Goal: Information Seeking & Learning: Learn about a topic

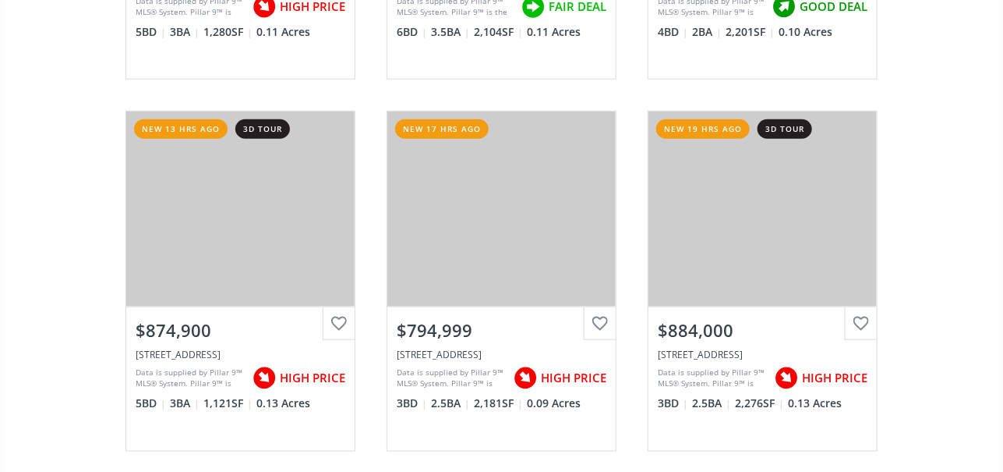
scroll to position [545, 0]
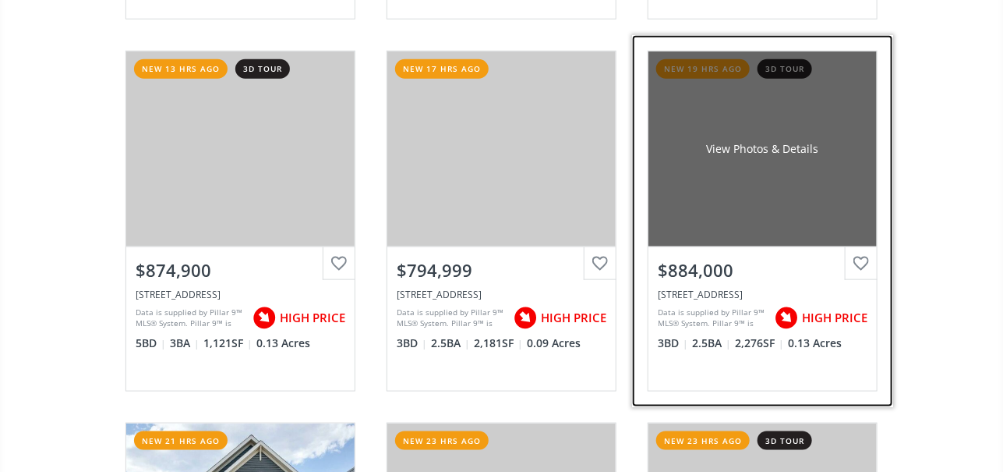
click at [763, 175] on div "View Photos & Details" at bounding box center [763, 148] width 228 height 195
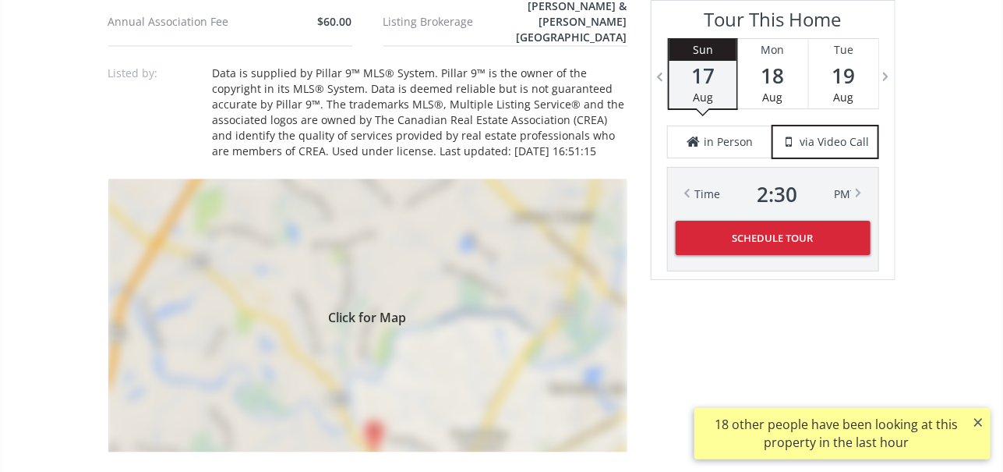
scroll to position [1248, 0]
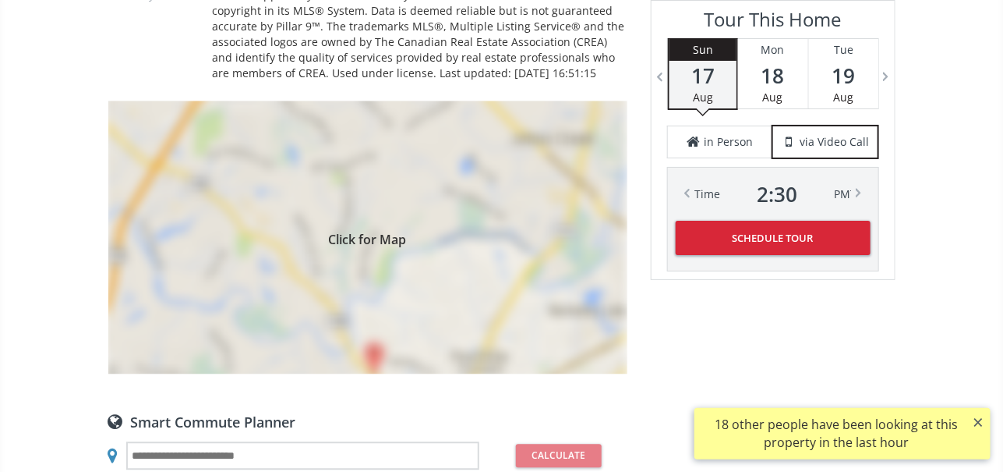
click at [413, 231] on span "Click for Map" at bounding box center [367, 237] width 519 height 12
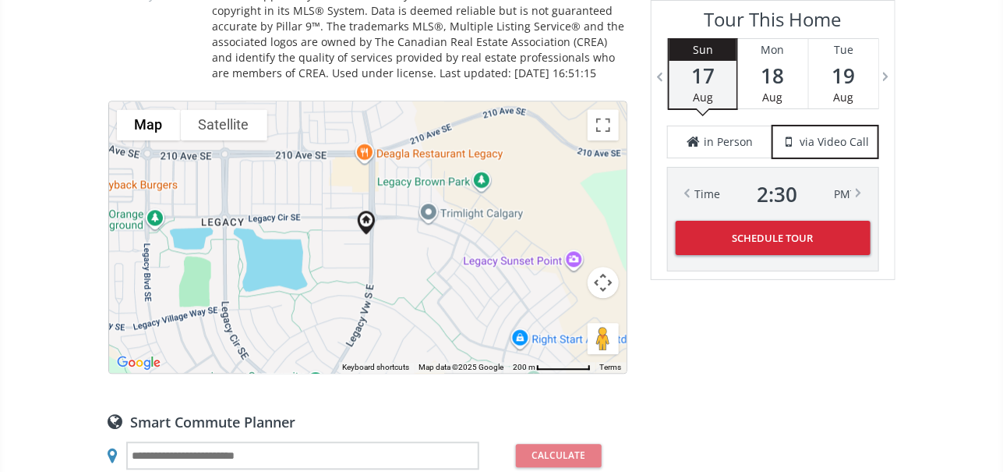
click at [409, 240] on div "To navigate, press the arrow keys." at bounding box center [368, 236] width 518 height 271
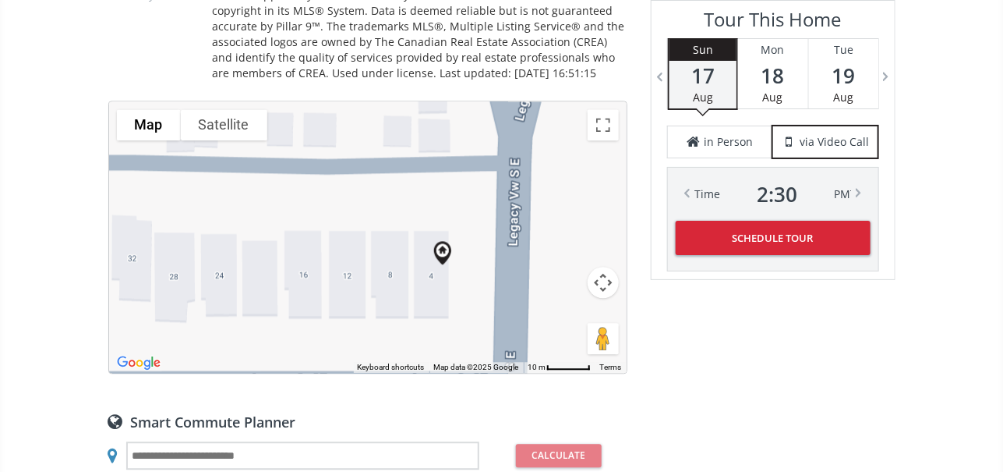
click at [236, 109] on button "Satellite" at bounding box center [224, 124] width 87 height 31
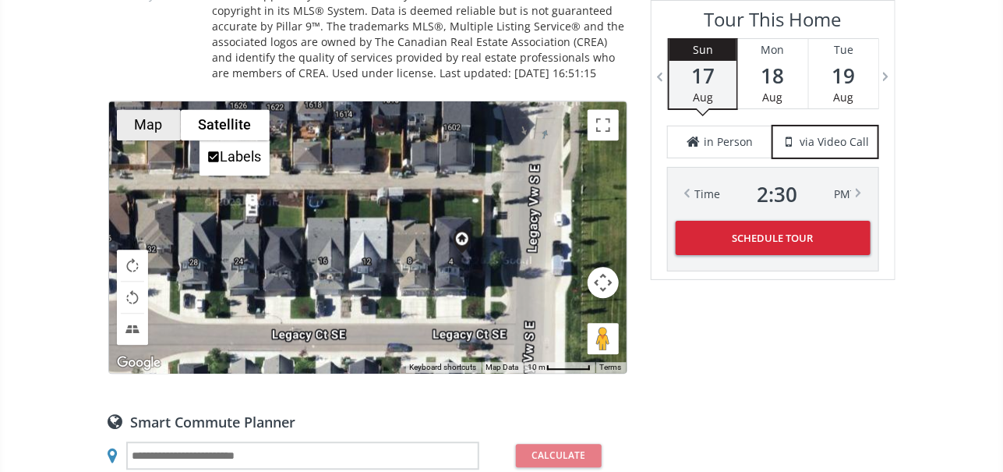
click at [161, 109] on button "Map" at bounding box center [149, 124] width 64 height 31
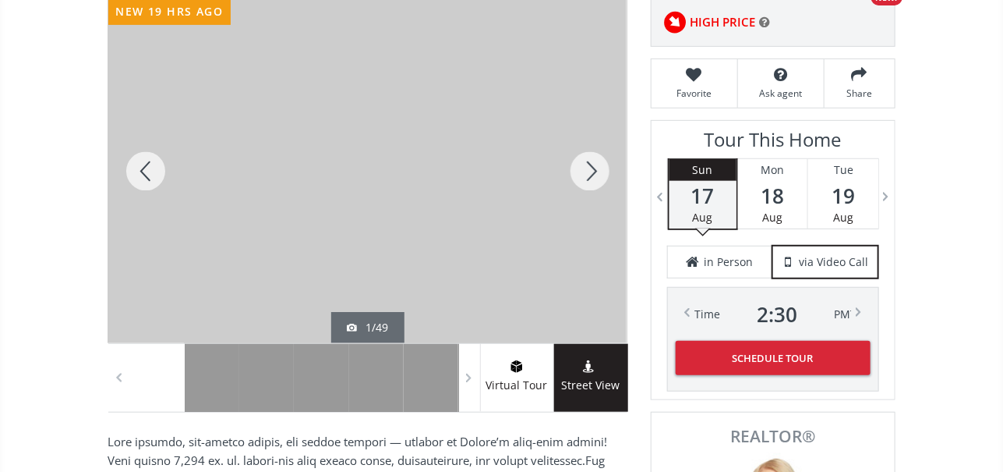
scroll to position [234, 0]
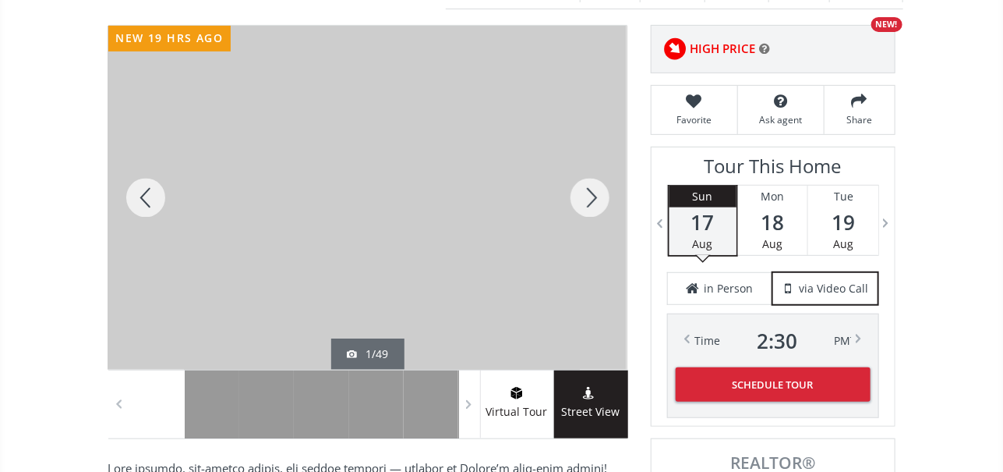
click at [144, 191] on div at bounding box center [145, 198] width 75 height 344
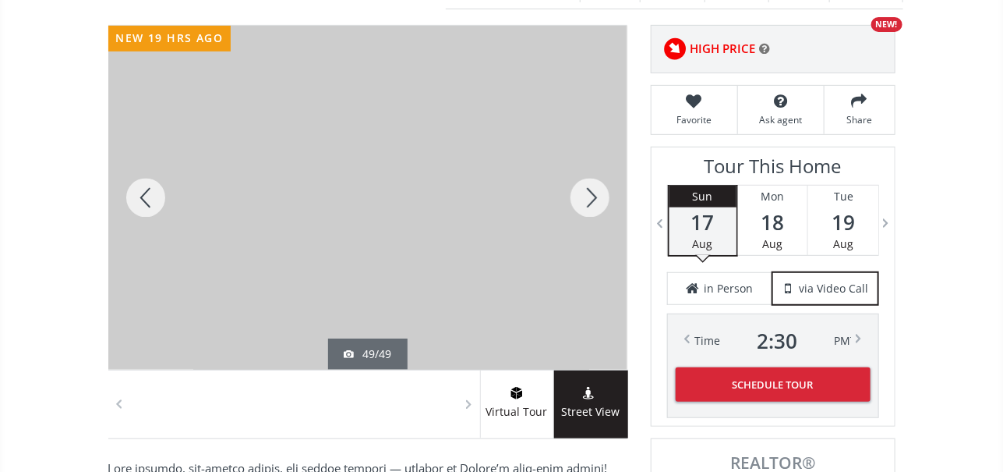
click at [149, 187] on div at bounding box center [145, 198] width 75 height 344
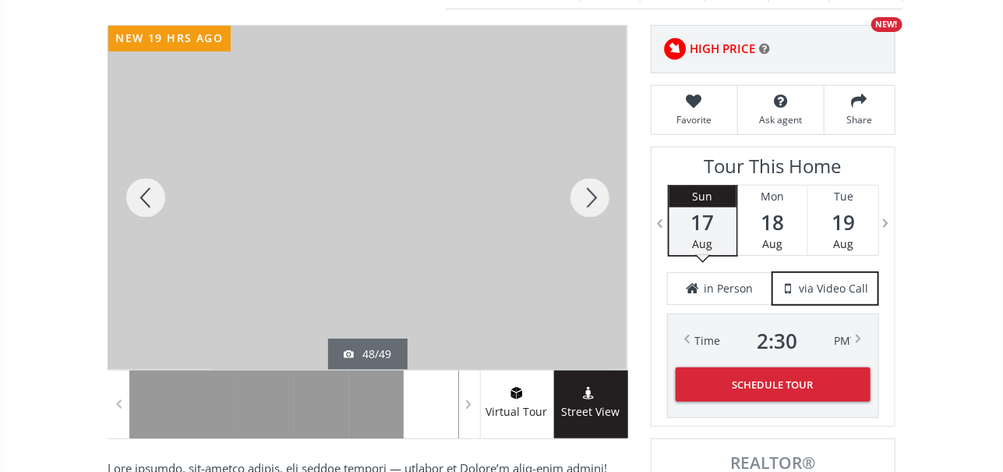
click at [147, 189] on div at bounding box center [145, 198] width 75 height 344
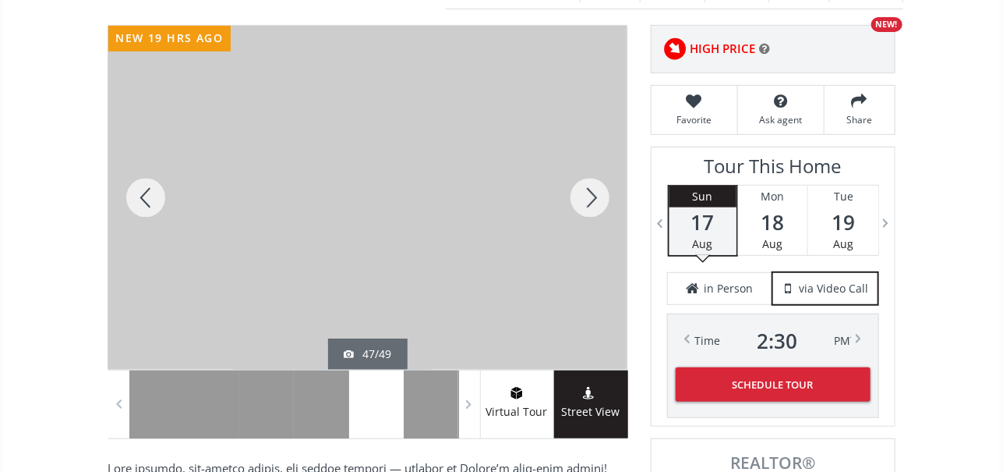
click at [147, 197] on div at bounding box center [145, 198] width 75 height 344
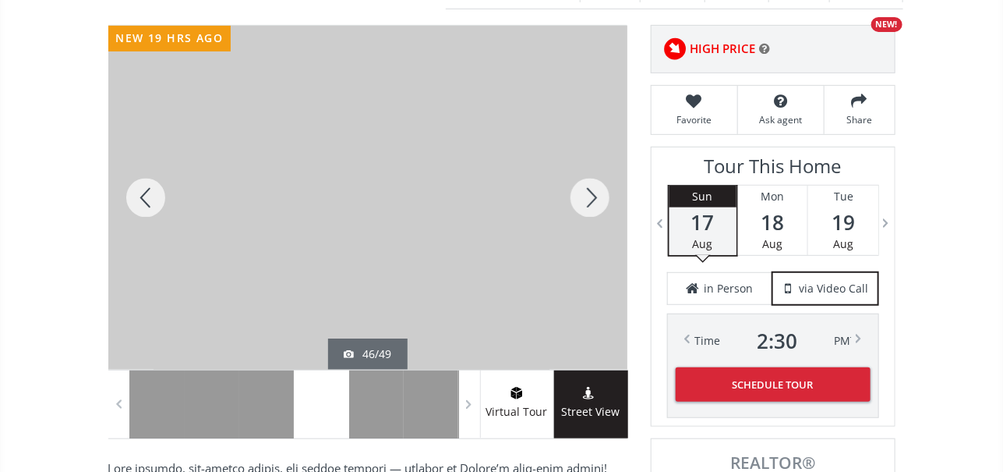
click at [145, 191] on div at bounding box center [145, 198] width 75 height 344
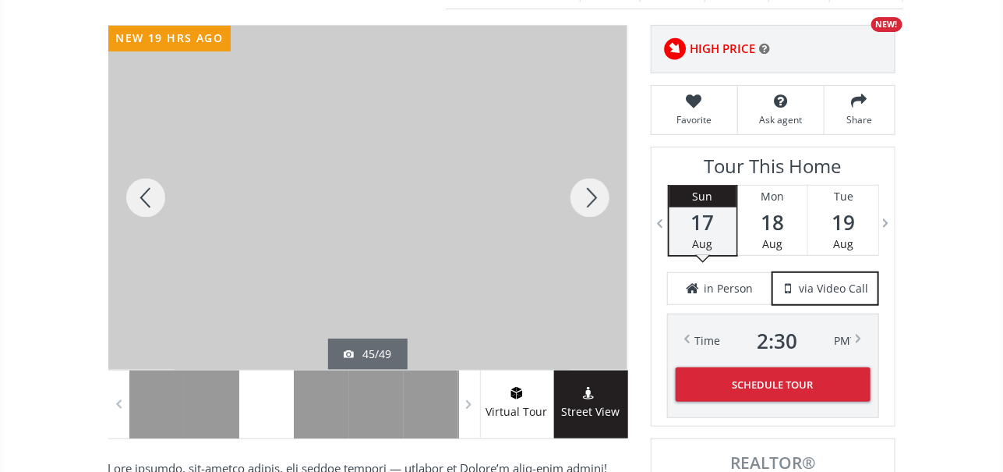
click at [143, 188] on div at bounding box center [145, 198] width 75 height 344
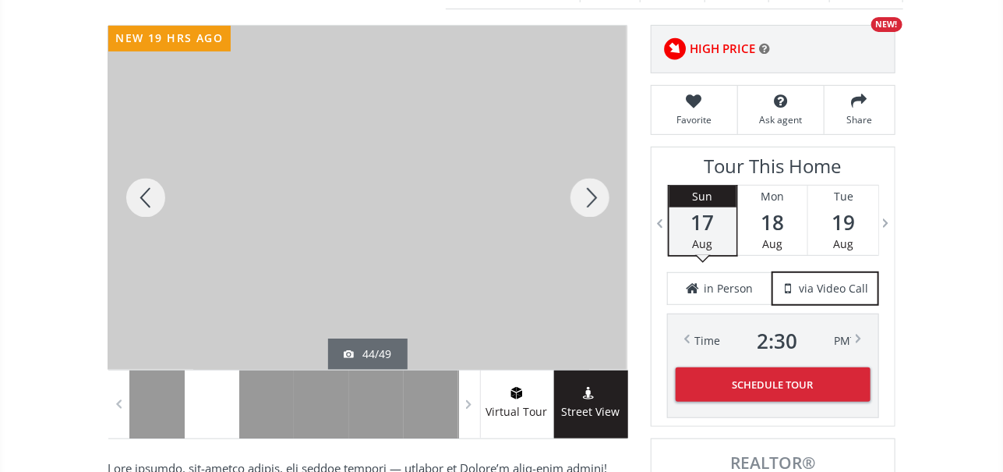
click at [143, 189] on div at bounding box center [145, 198] width 75 height 344
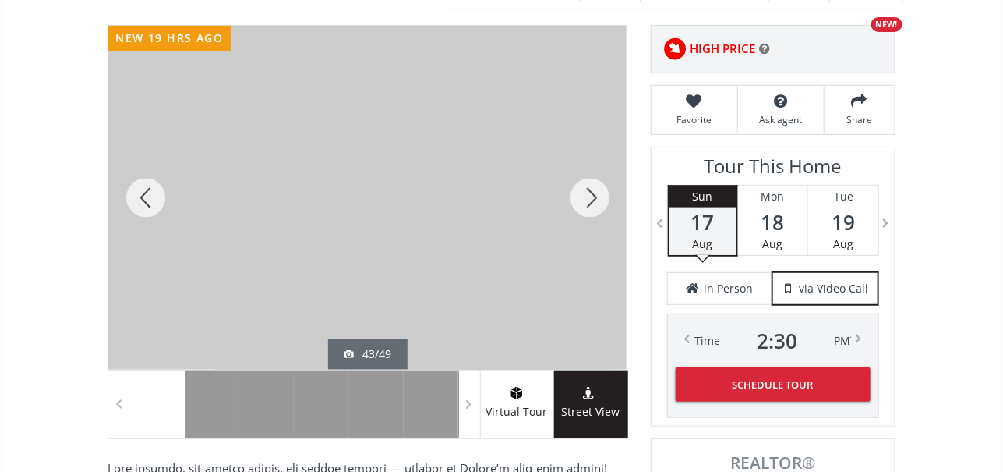
click at [149, 189] on div at bounding box center [145, 198] width 75 height 344
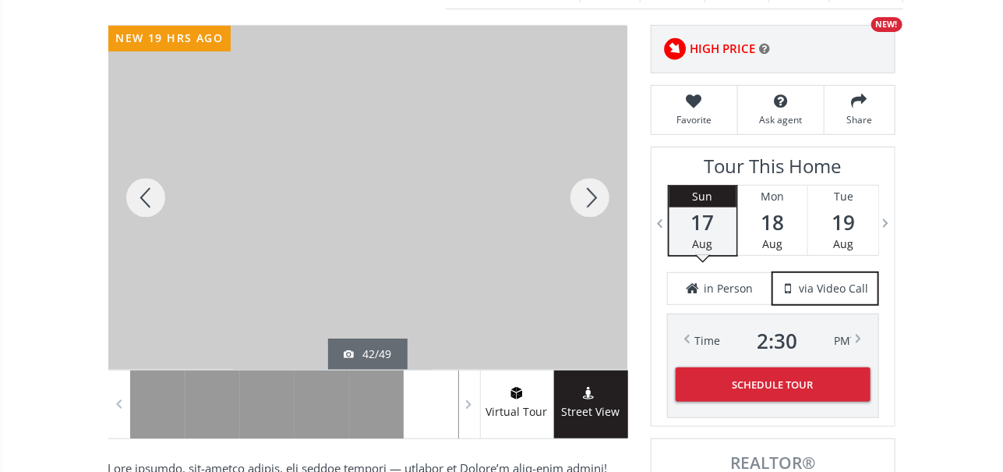
click at [149, 189] on div at bounding box center [145, 198] width 75 height 344
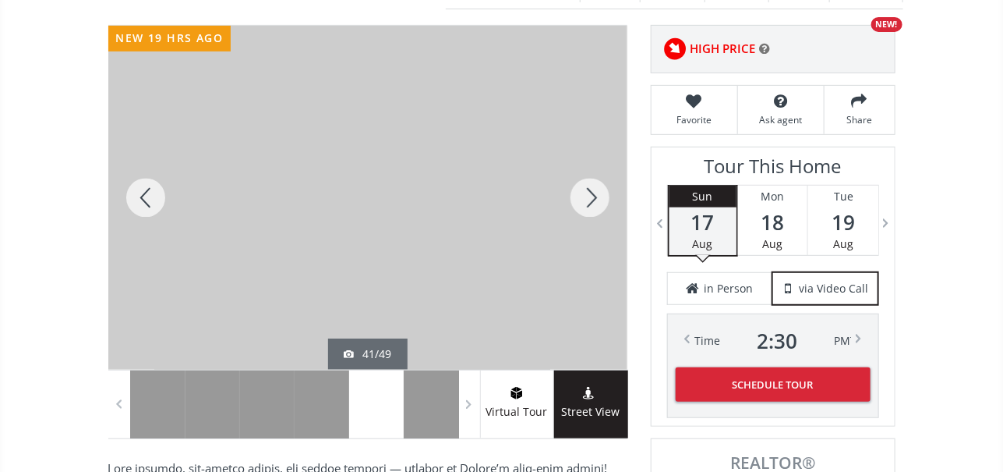
click at [148, 189] on div at bounding box center [145, 198] width 75 height 344
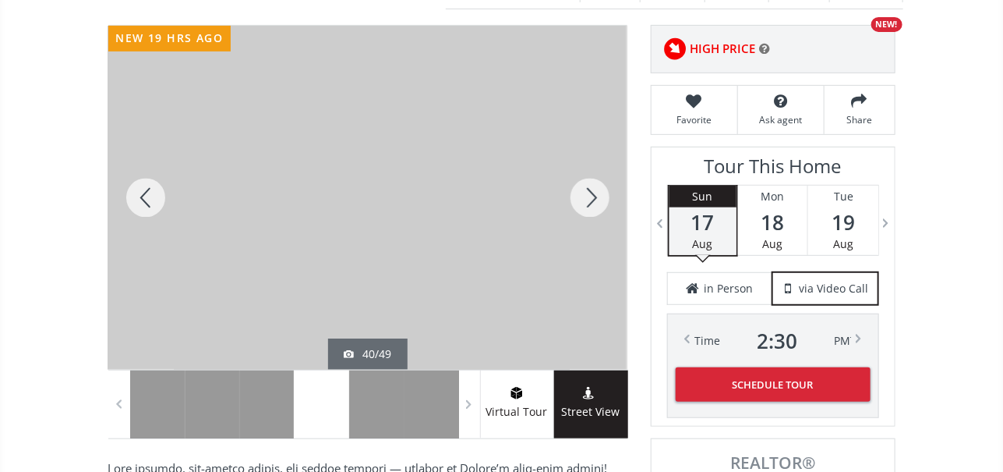
scroll to position [0, 0]
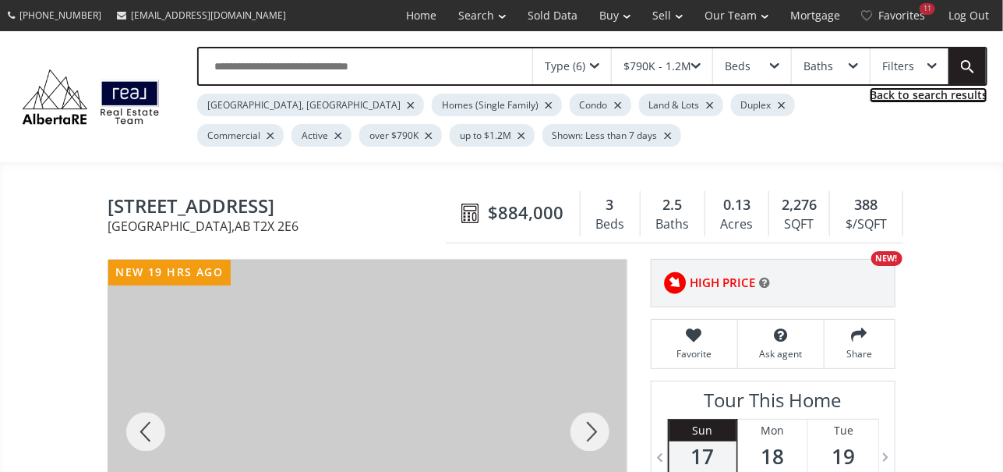
click at [911, 90] on link "Back to search results" at bounding box center [929, 95] width 118 height 16
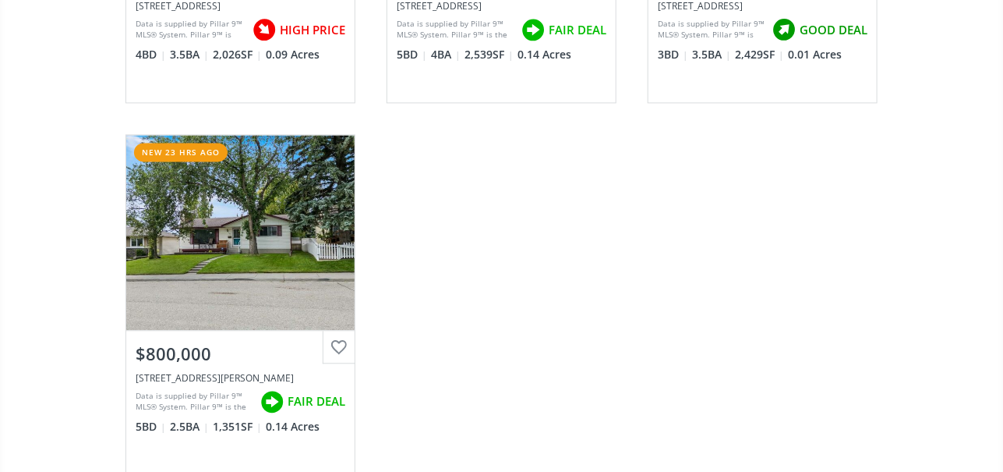
scroll to position [1248, 0]
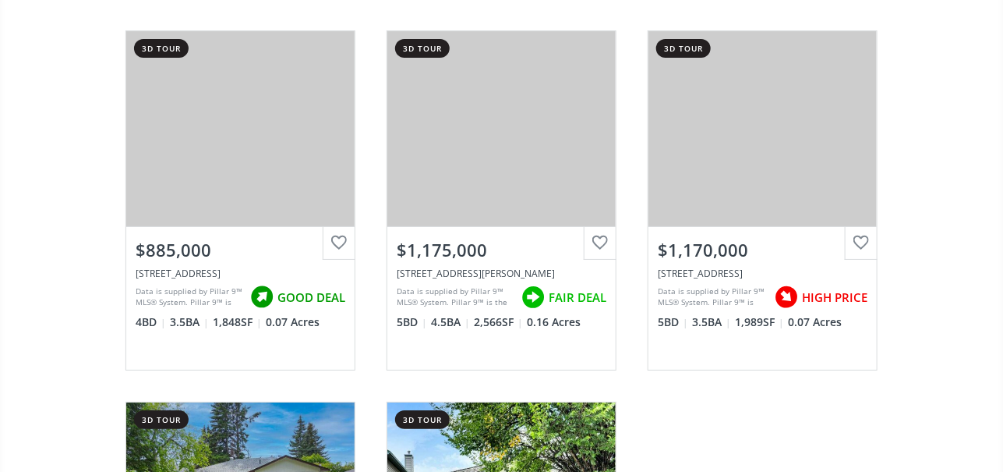
scroll to position [2027, 0]
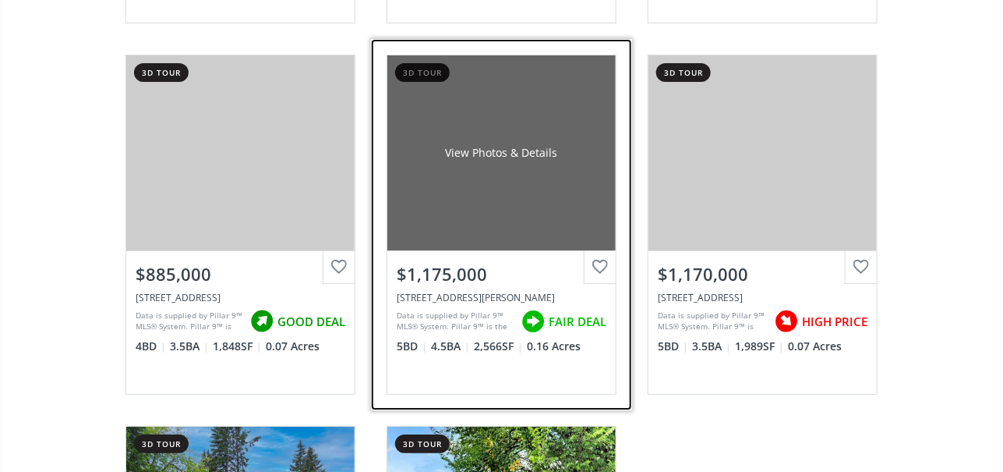
click at [504, 145] on div "View Photos & Details" at bounding box center [501, 153] width 112 height 16
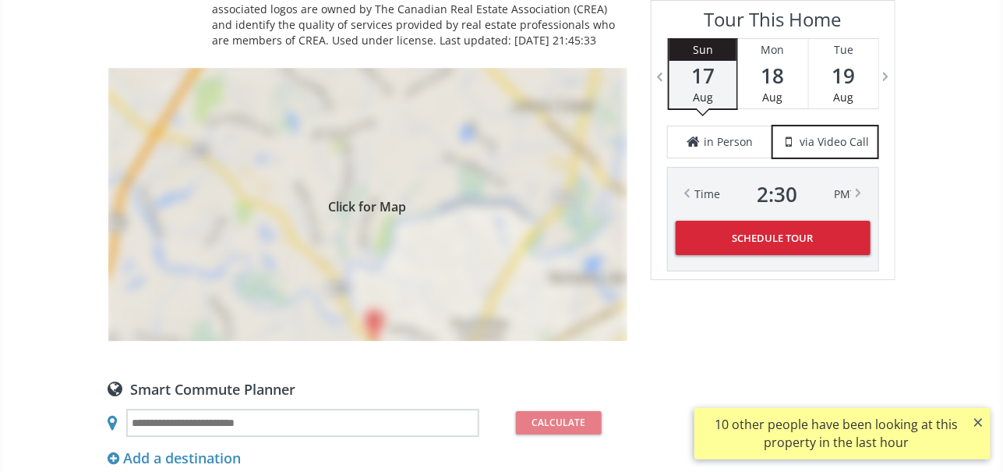
scroll to position [1637, 0]
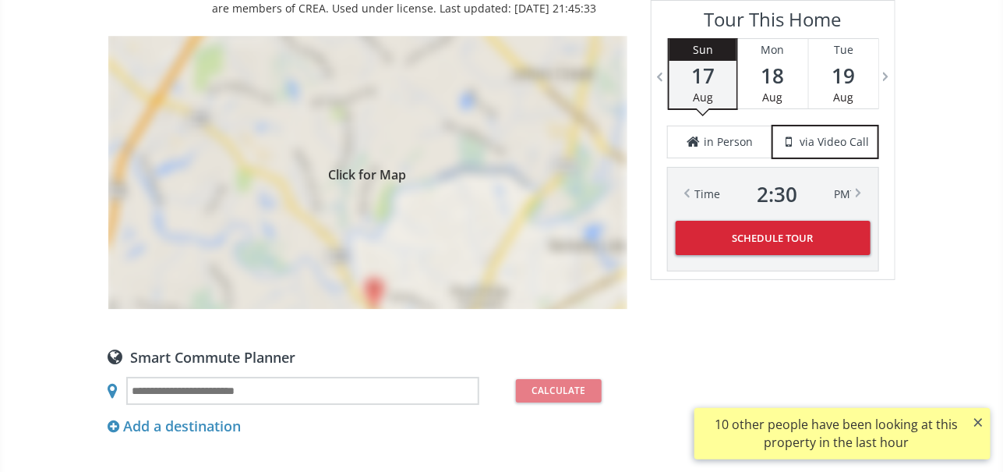
click at [397, 185] on div "Click for Map" at bounding box center [367, 172] width 519 height 273
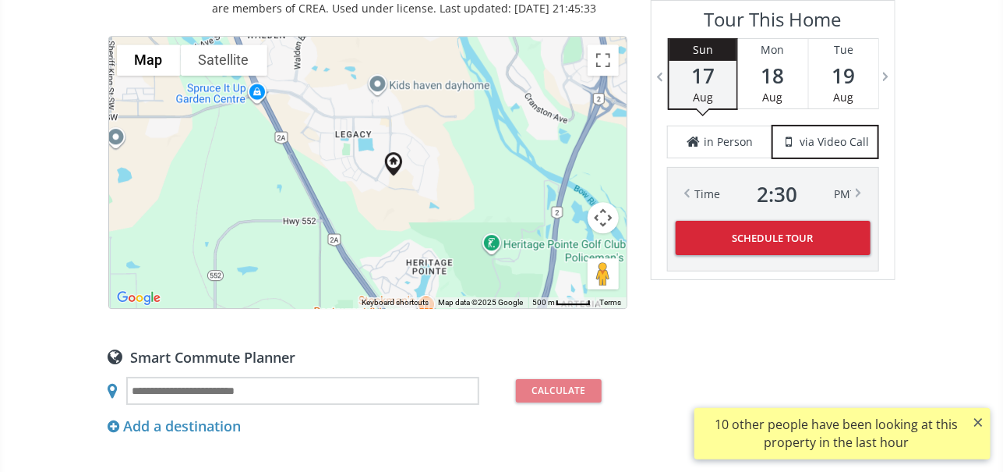
click at [566, 90] on div "To navigate, press the arrow keys." at bounding box center [368, 172] width 518 height 271
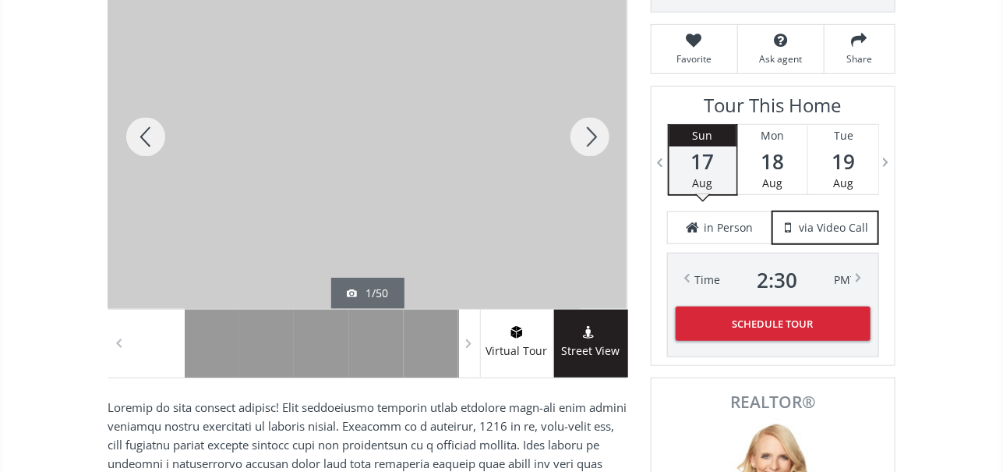
scroll to position [244, 0]
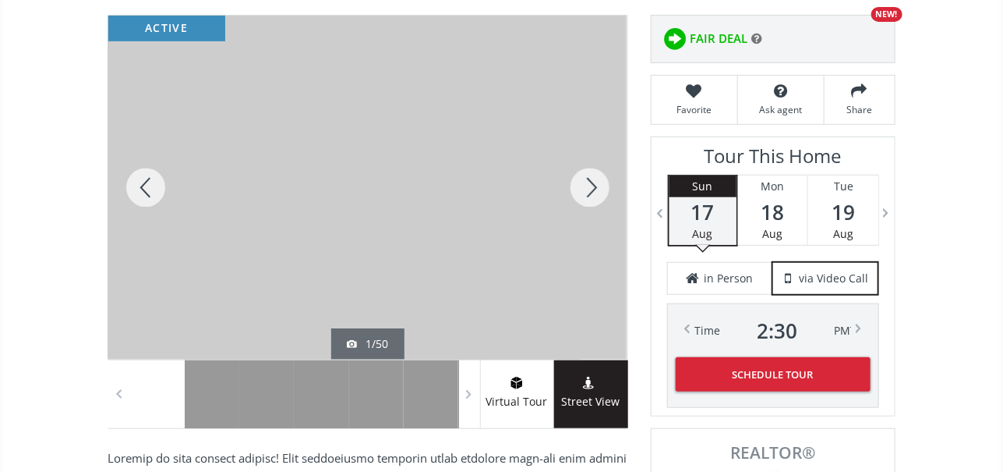
click at [143, 178] on div at bounding box center [145, 188] width 75 height 344
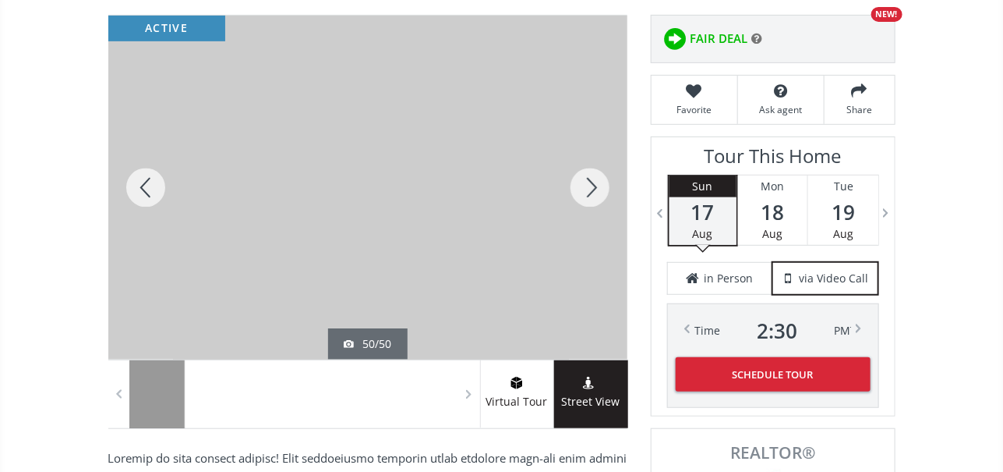
click at [143, 179] on div at bounding box center [145, 188] width 75 height 344
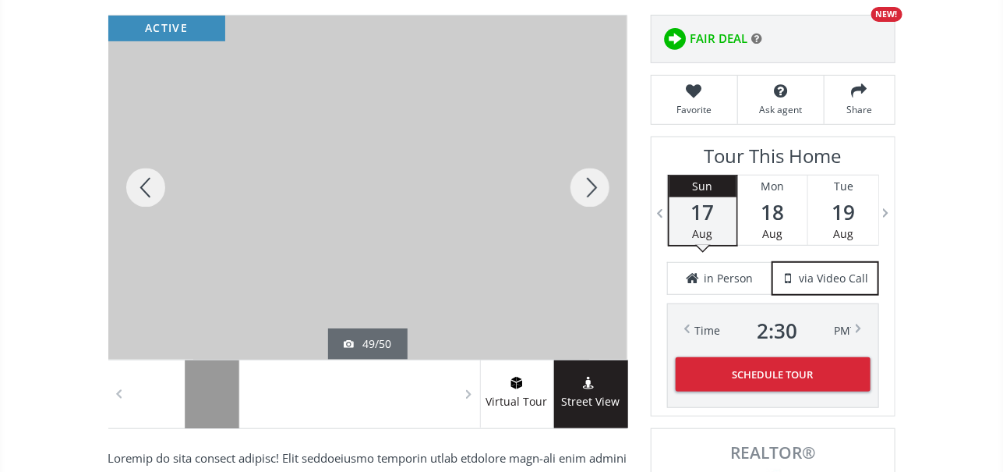
click at [144, 183] on div at bounding box center [145, 188] width 75 height 344
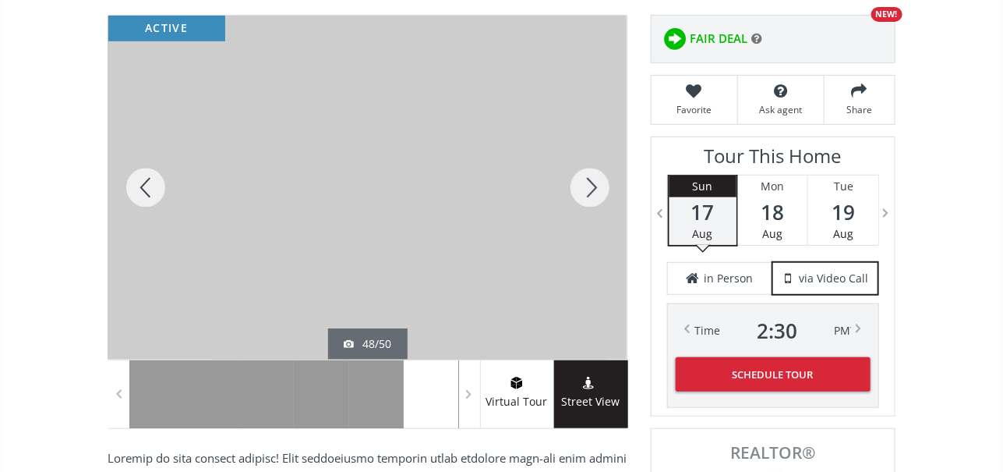
click at [144, 185] on div at bounding box center [145, 188] width 75 height 344
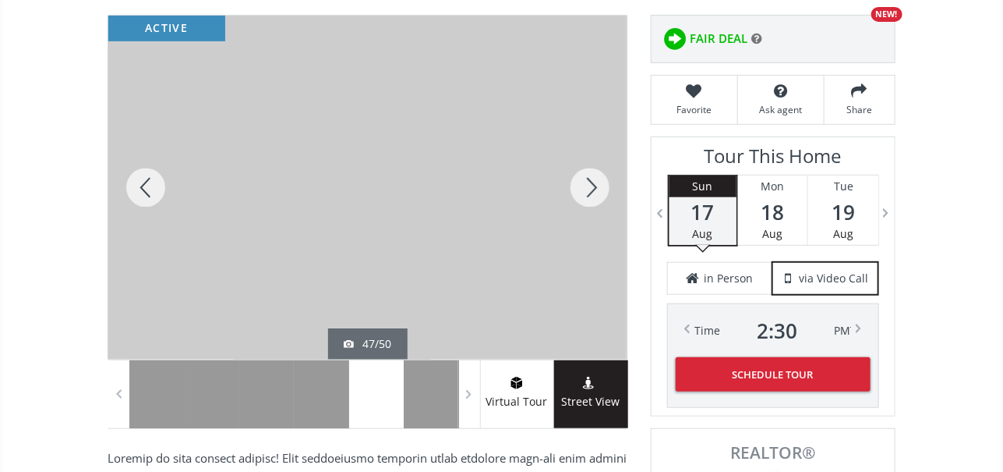
click at [145, 182] on div at bounding box center [145, 188] width 75 height 344
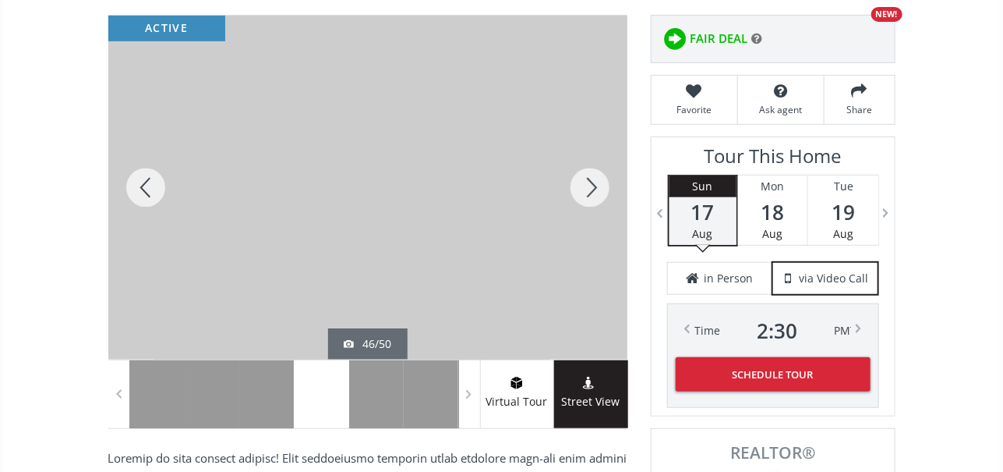
click at [147, 183] on div at bounding box center [145, 188] width 75 height 344
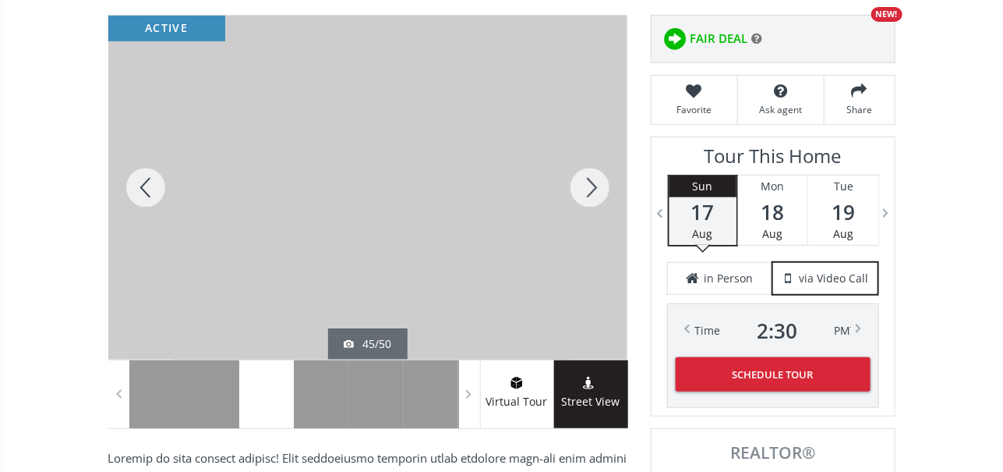
click at [593, 179] on div at bounding box center [590, 188] width 75 height 344
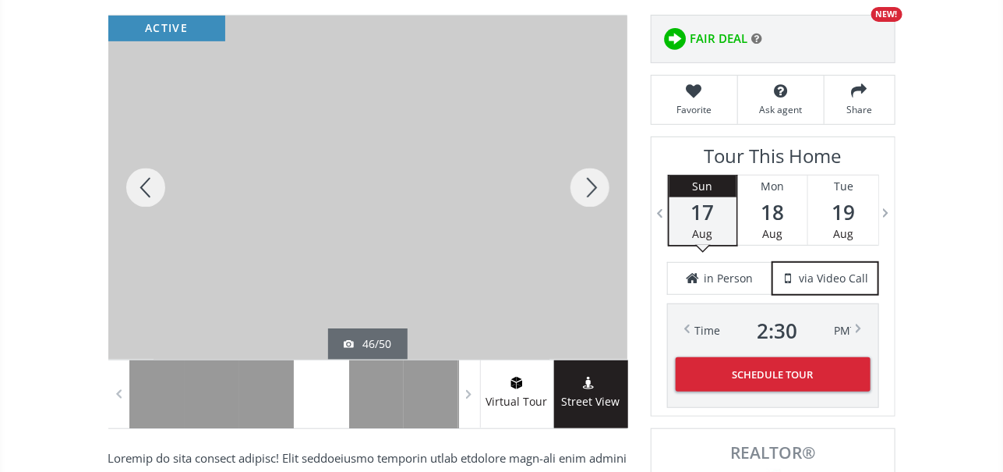
click at [154, 178] on div at bounding box center [145, 188] width 75 height 344
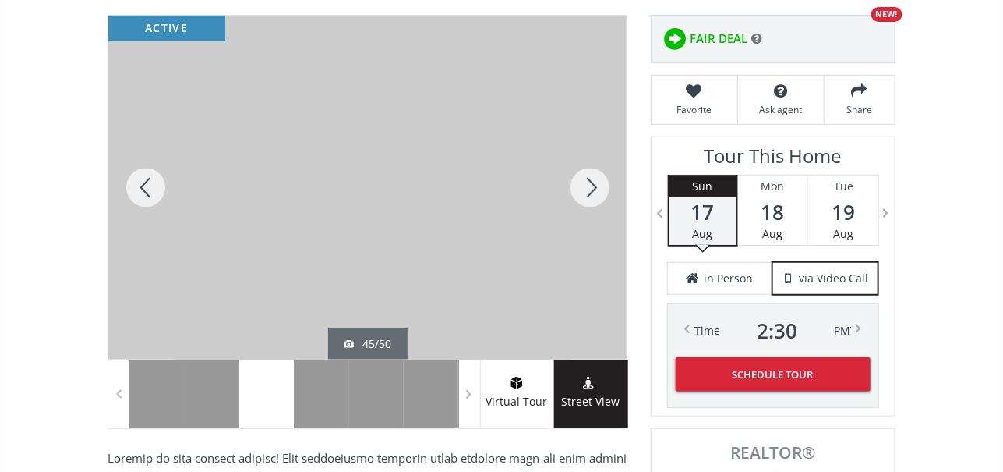
click at [150, 181] on div at bounding box center [145, 188] width 75 height 344
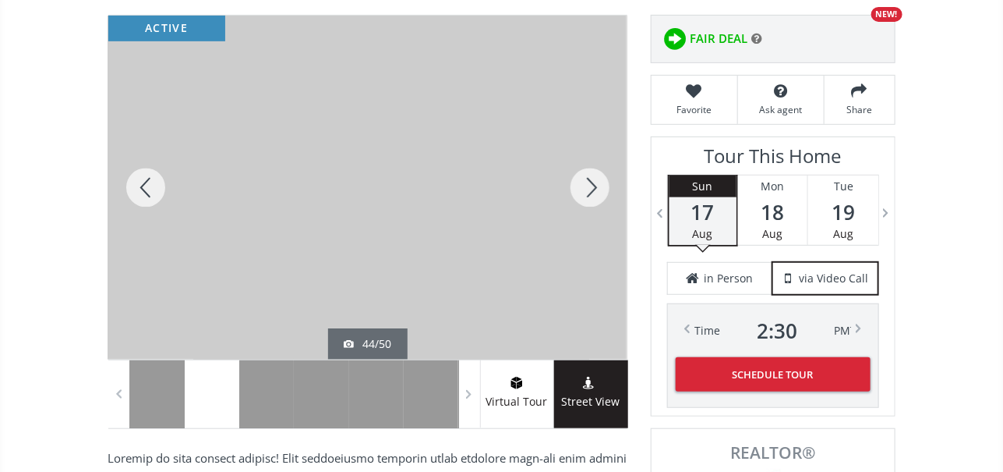
click at [143, 182] on div at bounding box center [145, 188] width 75 height 344
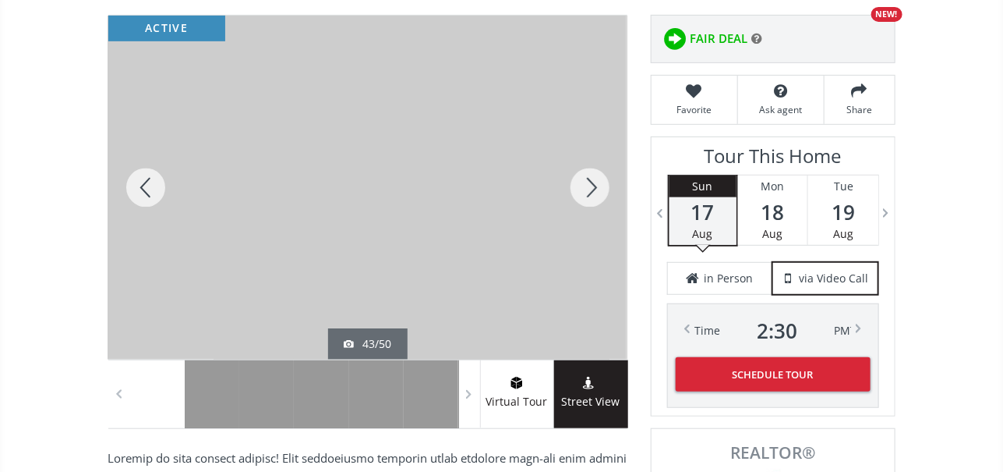
click at [143, 182] on div at bounding box center [145, 188] width 75 height 344
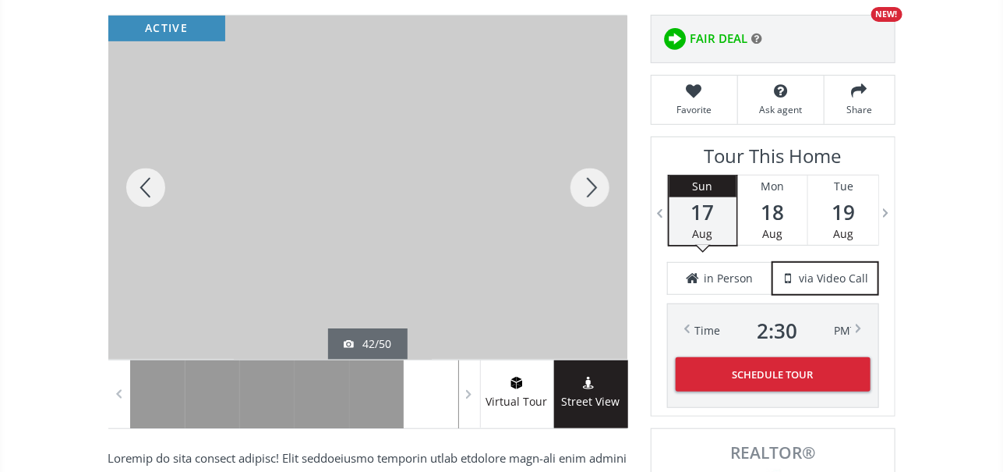
click at [145, 182] on div at bounding box center [145, 188] width 75 height 344
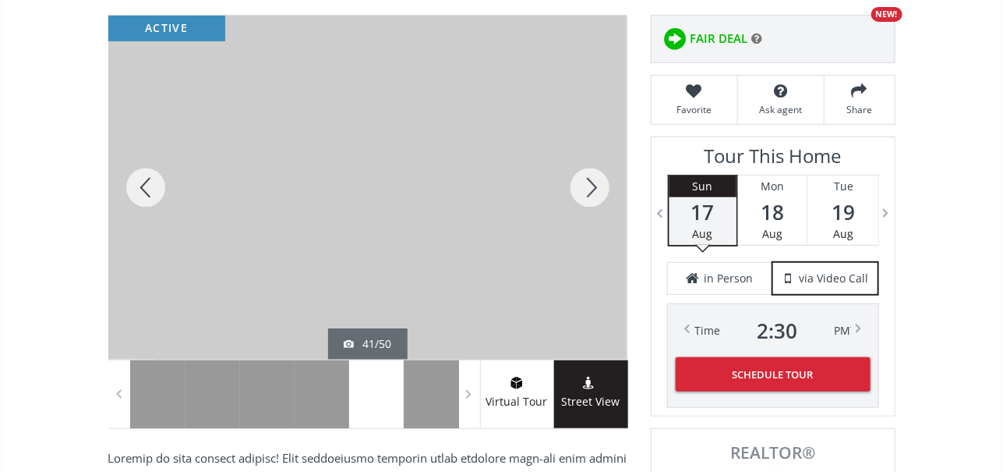
click at [146, 182] on div at bounding box center [145, 188] width 75 height 344
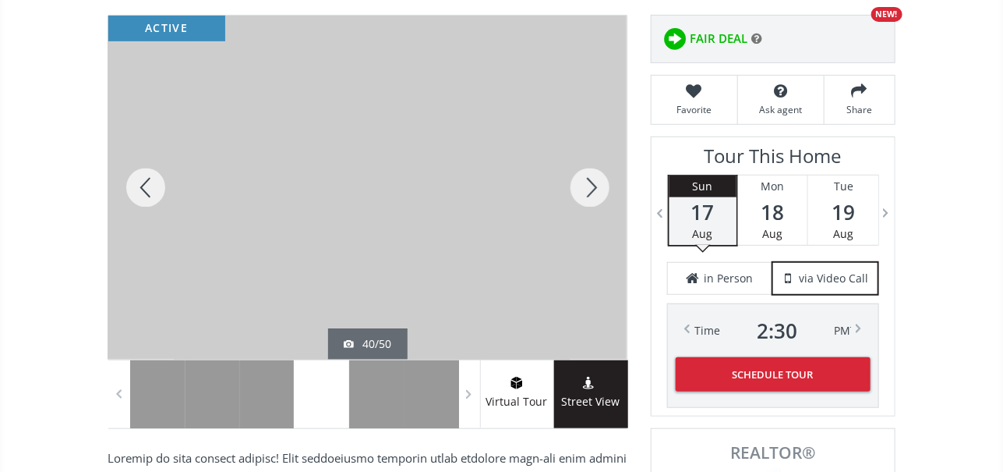
click at [147, 182] on div at bounding box center [145, 188] width 75 height 344
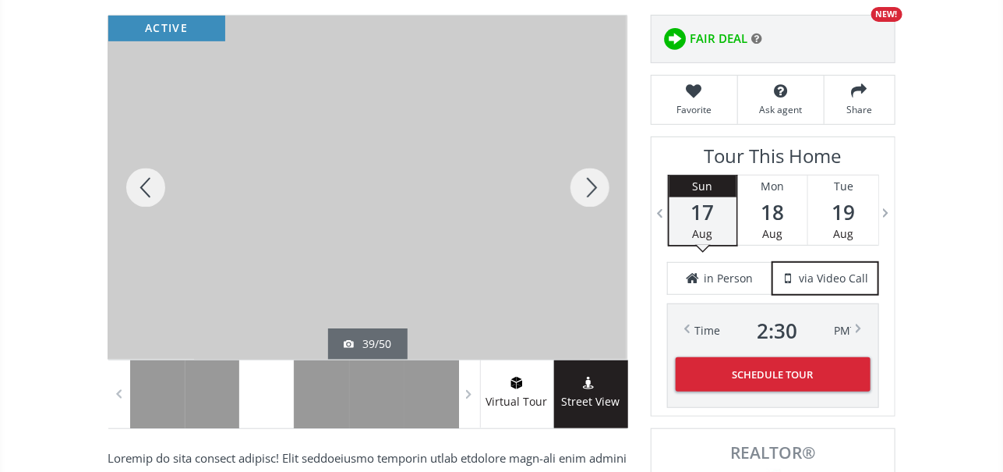
click at [149, 183] on div at bounding box center [145, 188] width 75 height 344
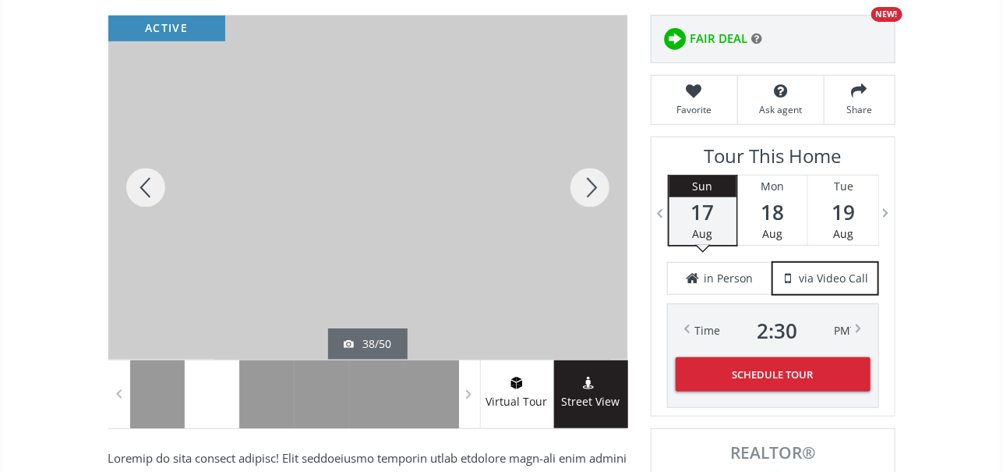
click at [149, 183] on div at bounding box center [145, 188] width 75 height 344
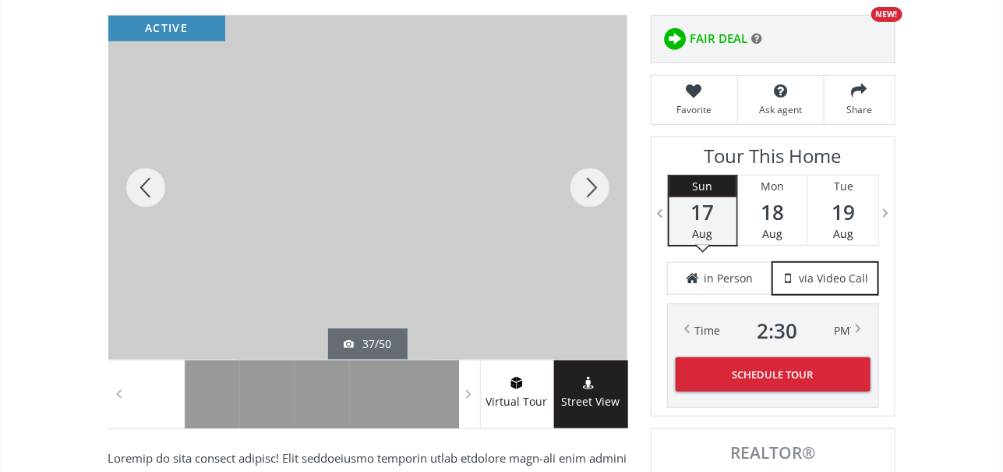
click at [150, 183] on div at bounding box center [145, 188] width 75 height 344
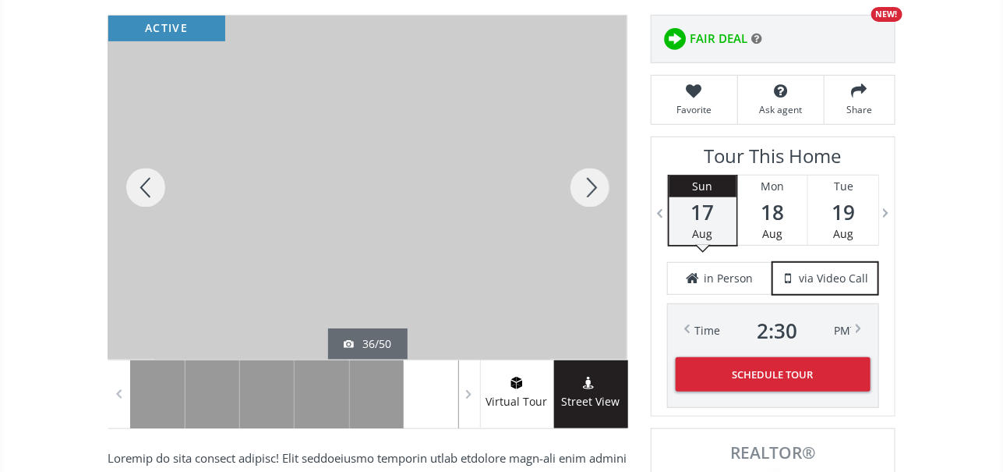
click at [150, 182] on div at bounding box center [145, 188] width 75 height 344
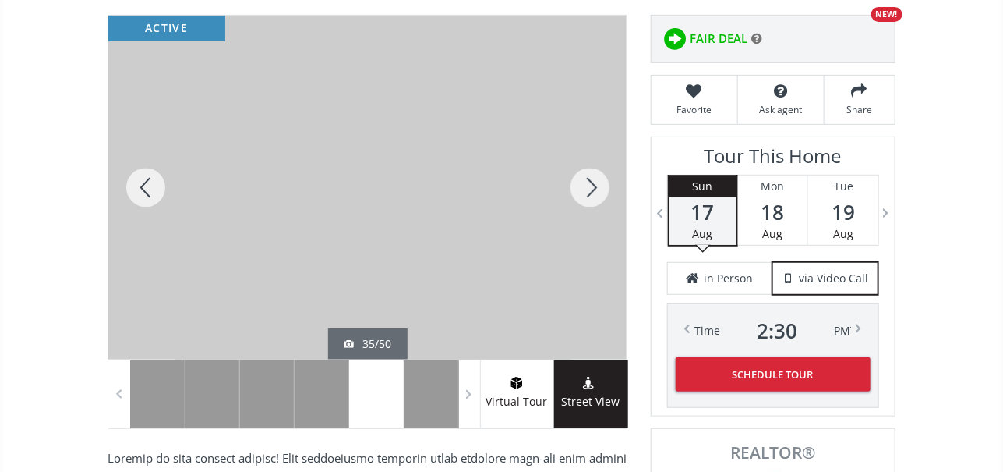
click at [150, 182] on div at bounding box center [145, 188] width 75 height 344
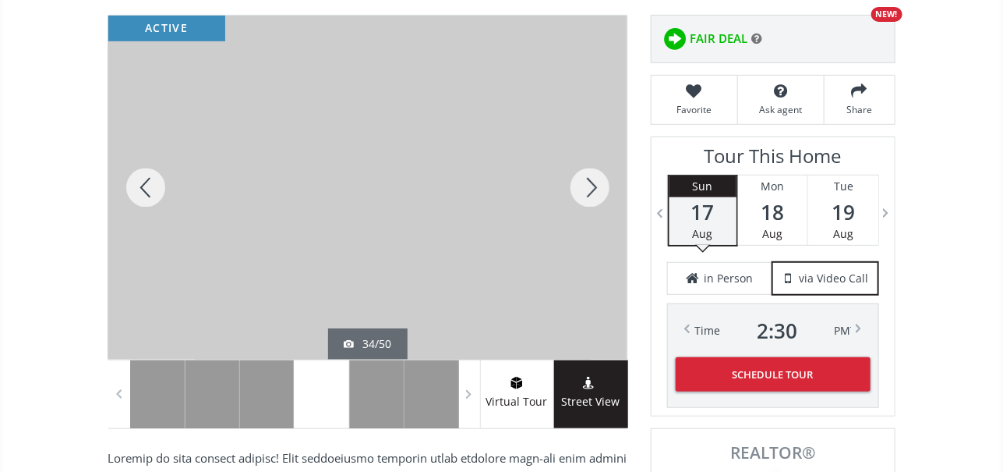
click at [147, 183] on div at bounding box center [145, 188] width 75 height 344
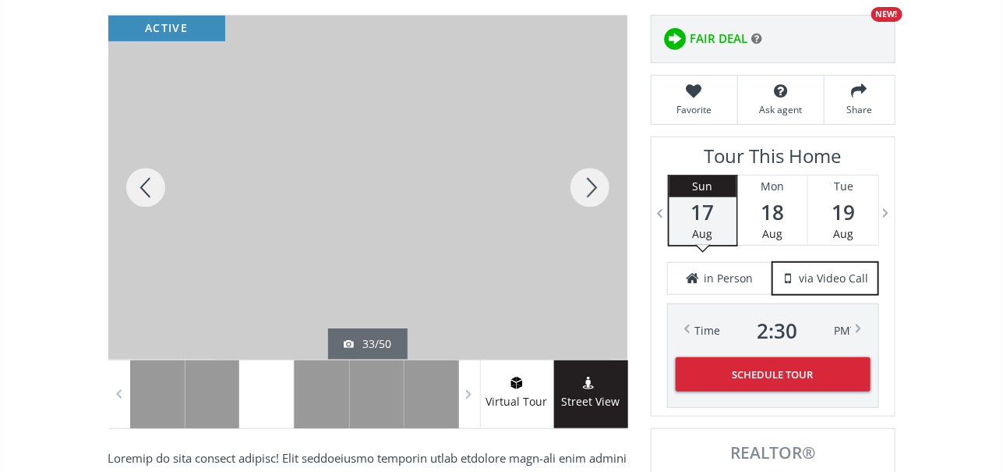
click at [146, 182] on div at bounding box center [145, 188] width 75 height 344
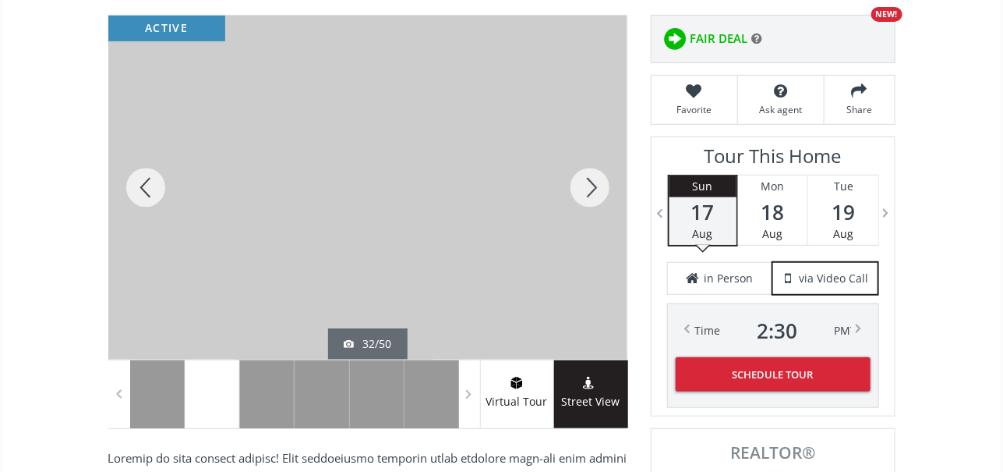
click at [146, 182] on div at bounding box center [145, 188] width 75 height 344
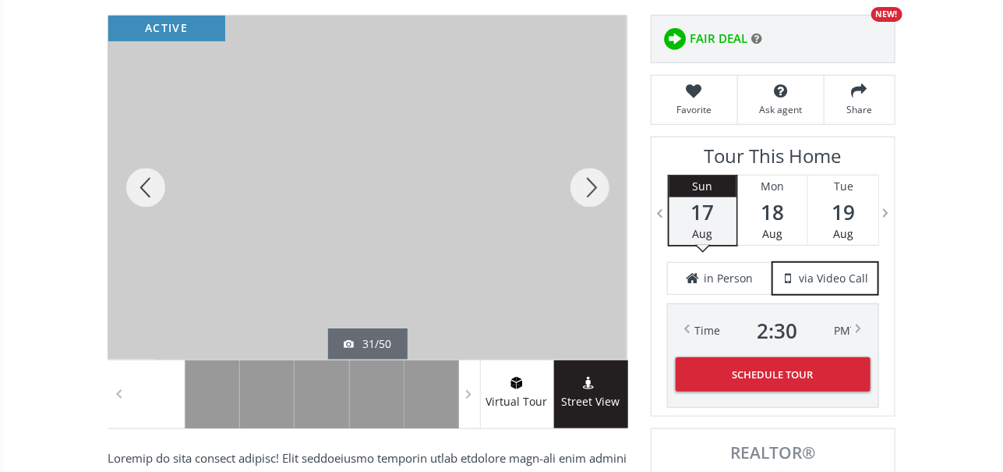
click at [146, 182] on div at bounding box center [145, 188] width 75 height 344
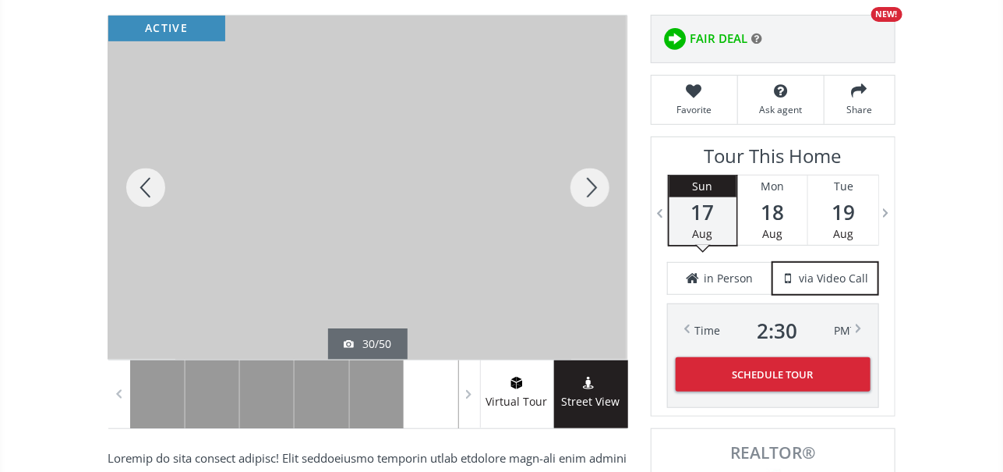
click at [146, 182] on div at bounding box center [145, 188] width 75 height 344
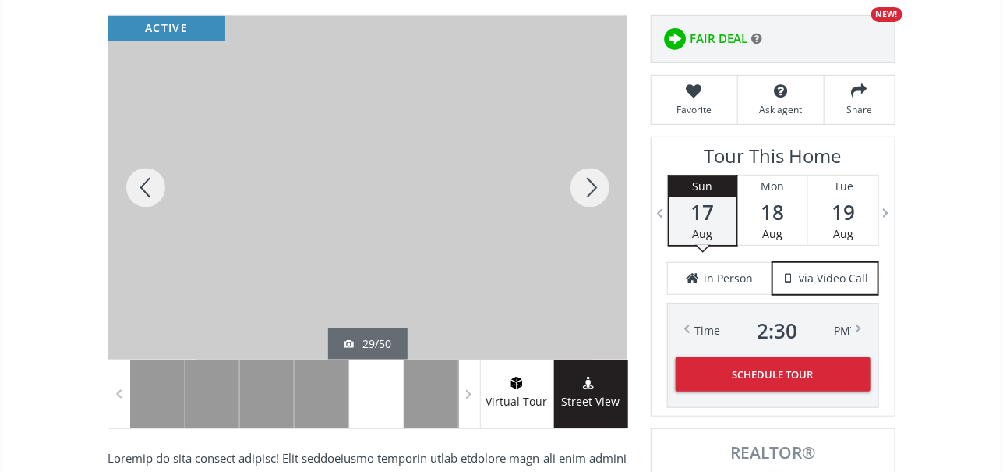
click at [146, 182] on div at bounding box center [145, 188] width 75 height 344
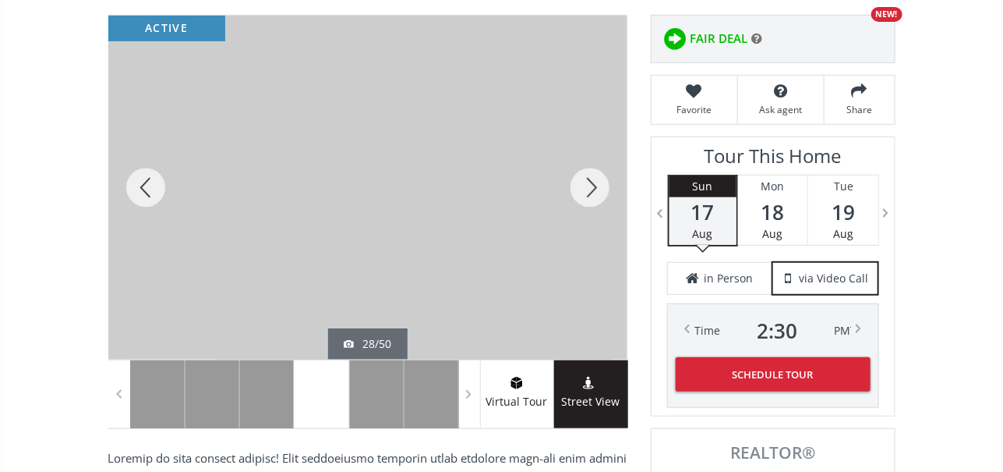
click at [146, 182] on div at bounding box center [145, 188] width 75 height 344
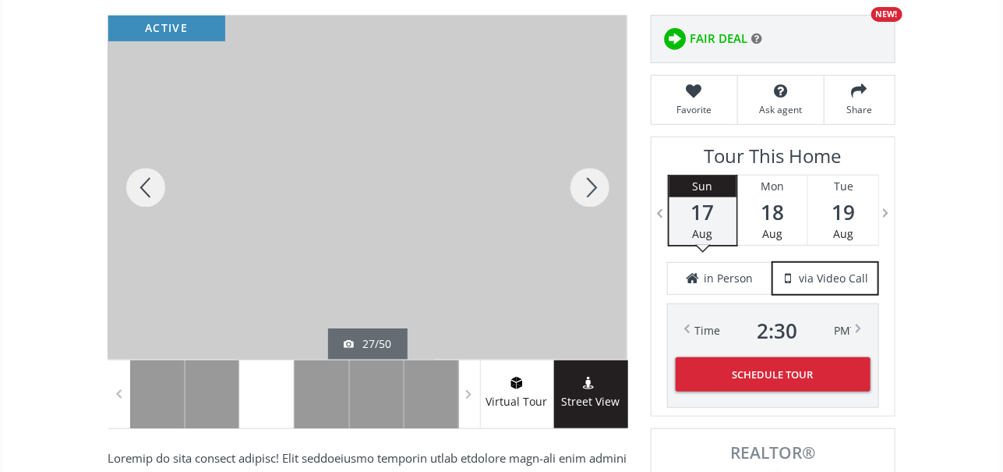
click at [146, 182] on div at bounding box center [145, 188] width 75 height 344
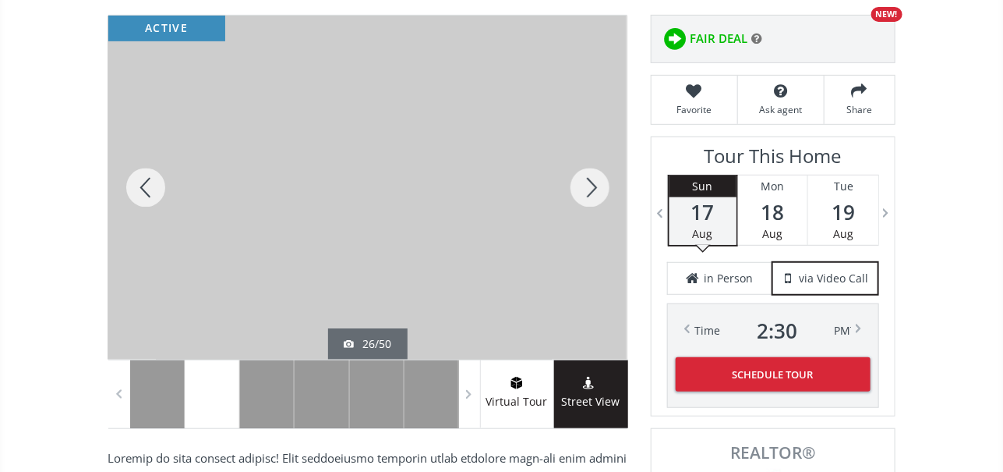
click at [146, 182] on div at bounding box center [145, 188] width 75 height 344
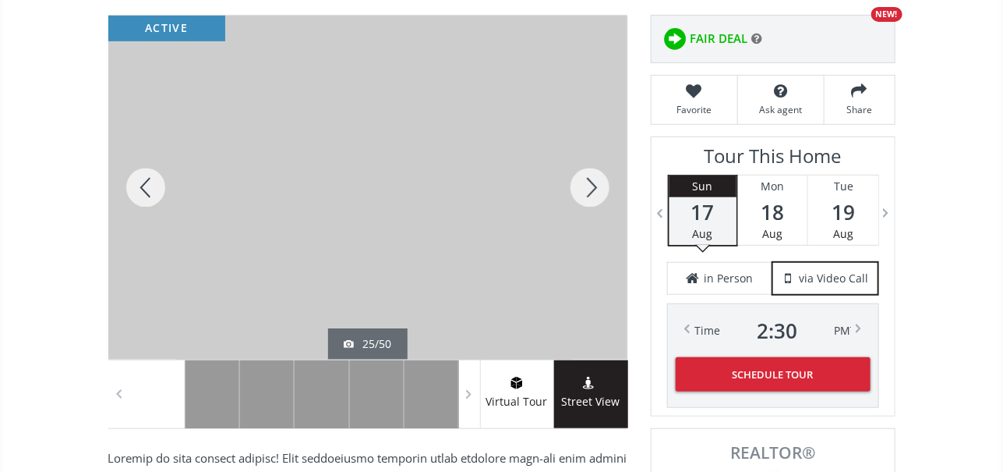
click at [146, 182] on div at bounding box center [145, 188] width 75 height 344
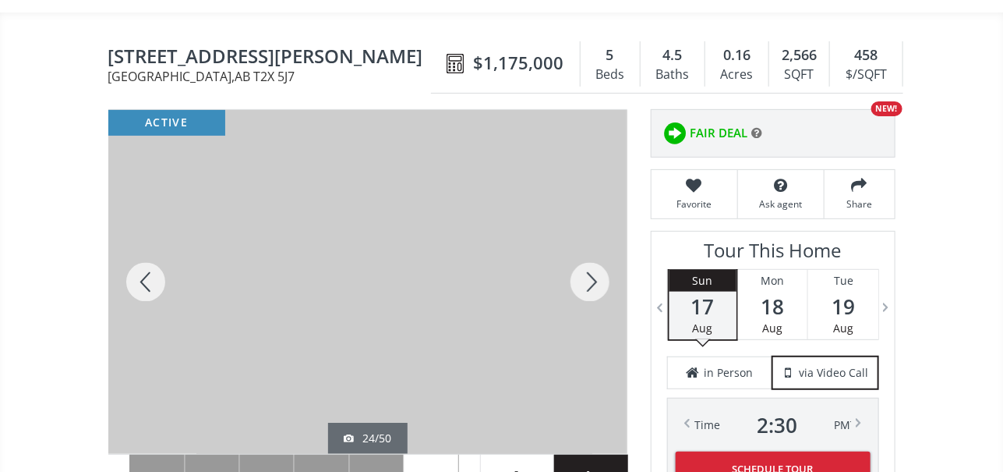
scroll to position [0, 0]
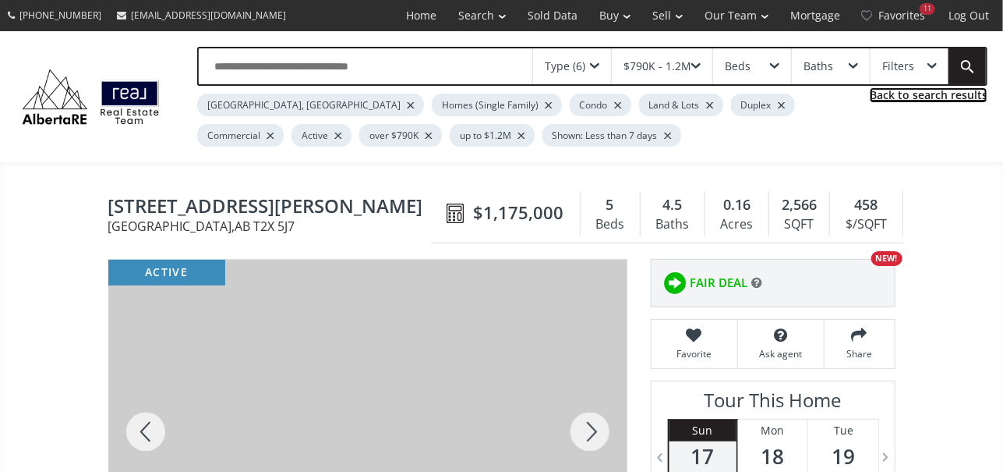
click at [902, 93] on link "Back to search results" at bounding box center [929, 95] width 118 height 16
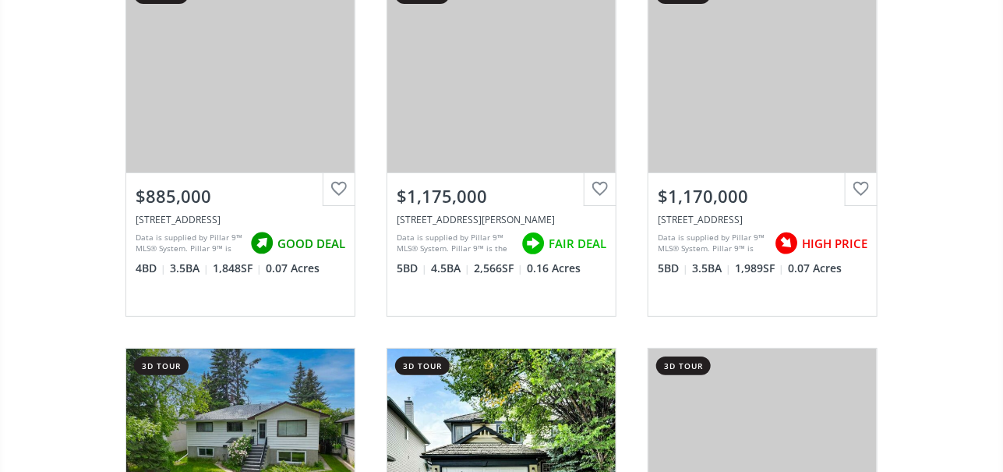
scroll to position [2104, 0]
